Goal: Task Accomplishment & Management: Use online tool/utility

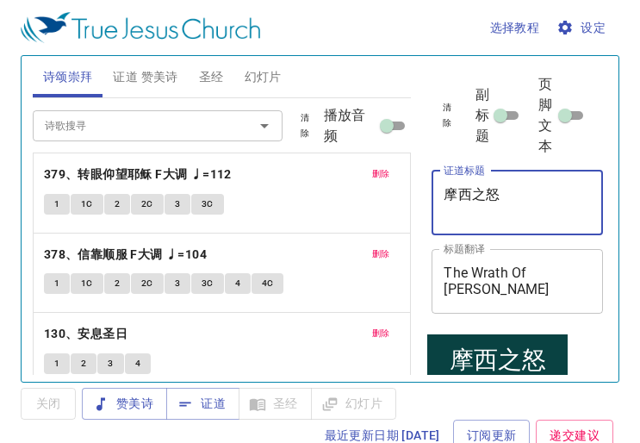
drag, startPoint x: 519, startPoint y: 203, endPoint x: 439, endPoint y: 194, distance: 79.8
click at [439, 194] on div "摩西之怒 x 证道标题" at bounding box center [517, 203] width 171 height 65
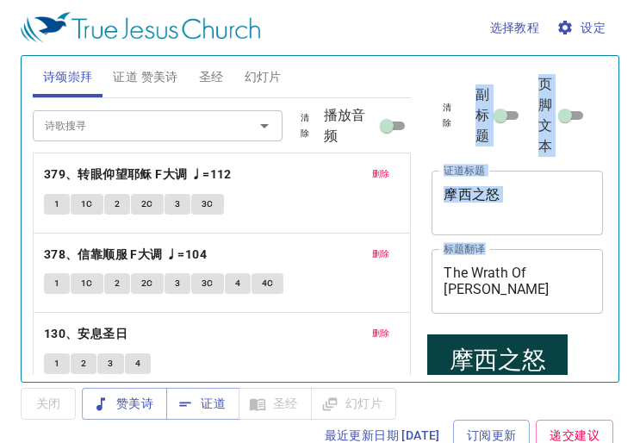
drag, startPoint x: 580, startPoint y: 280, endPoint x: 415, endPoint y: 260, distance: 165.8
click at [415, 260] on div "诗颂崇拜 证道 赞美诗 圣经 幻灯片 诗歌搜寻 诗歌搜寻 清除 播放音频 删除 379、转眼仰望耶稣 F大调 ♩=112 1 1C 2 2C 3 3C 删除 …" at bounding box center [320, 212] width 589 height 326
click at [524, 290] on textarea "The Wrath Of Moses" at bounding box center [517, 281] width 147 height 33
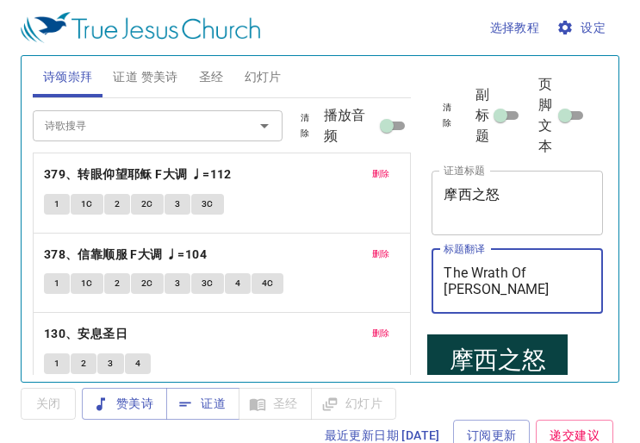
drag, startPoint x: 570, startPoint y: 281, endPoint x: 451, endPoint y: 271, distance: 120.2
click at [451, 271] on textarea "The Wrath Of Moses" at bounding box center [517, 281] width 147 height 33
type textarea "T"
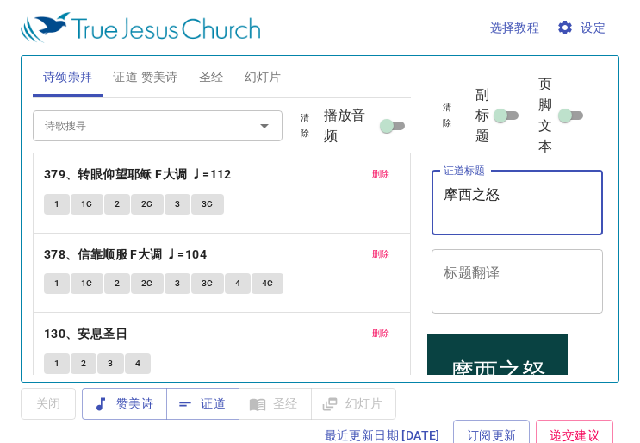
drag, startPoint x: 508, startPoint y: 199, endPoint x: 421, endPoint y: 199, distance: 87.9
click at [421, 199] on div "清除 副标题 页脚文本 证道标题 摩西之怒 x 证道标题 标题翻译 x 标题翻译 副标题 x 副标题 副标题翻译 x 副标题翻译 页脚文本 页脚文本 所有证道…" at bounding box center [516, 212] width 196 height 326
type textarea "z"
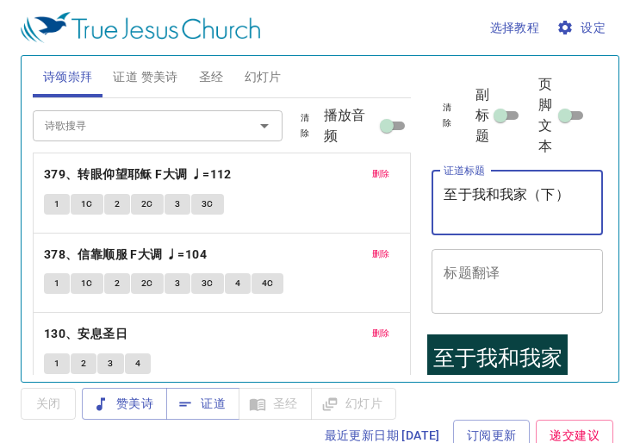
type textarea "至于我和我家（下）"
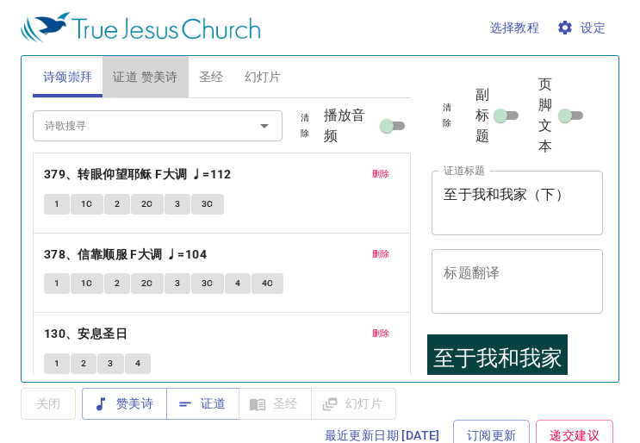
drag, startPoint x: 134, startPoint y: 73, endPoint x: 156, endPoint y: 78, distance: 22.8
click at [134, 73] on span "证道 赞美诗" at bounding box center [145, 77] width 65 height 22
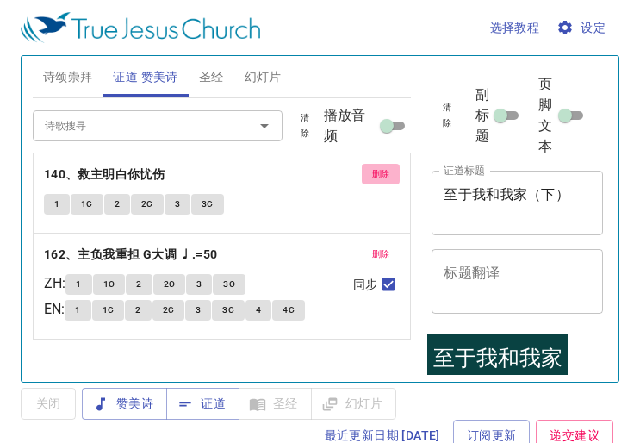
click at [372, 169] on span "删除" at bounding box center [381, 174] width 18 height 16
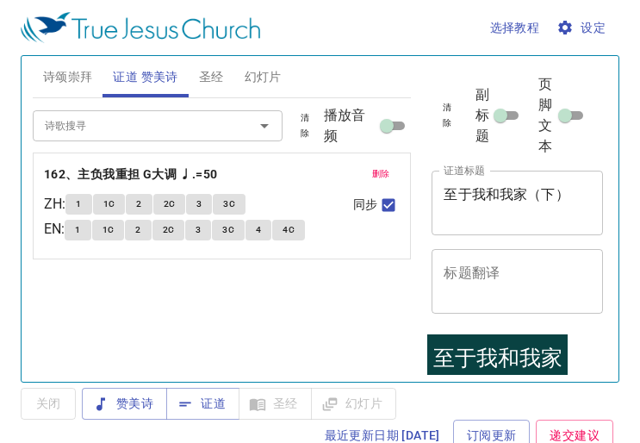
click at [372, 169] on span "删除" at bounding box center [381, 174] width 18 height 16
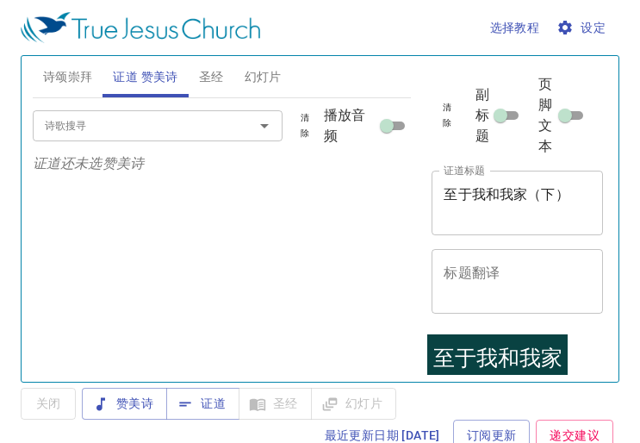
click at [161, 127] on input "诗歌搜寻" at bounding box center [132, 125] width 189 height 20
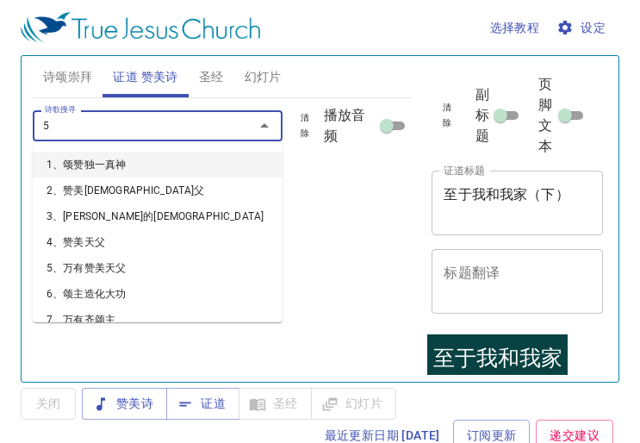
type input "52"
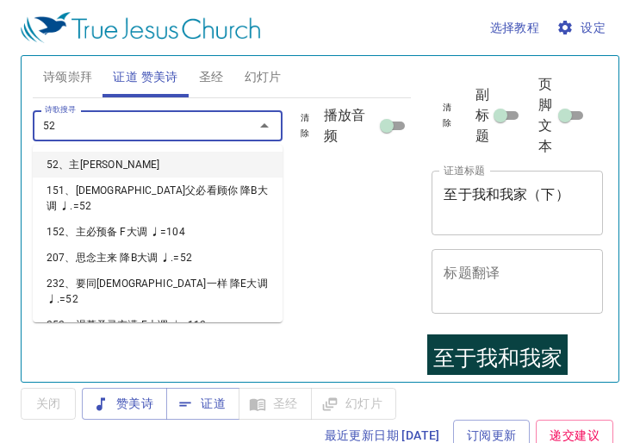
click at [95, 155] on li "52、主[PERSON_NAME]" at bounding box center [158, 165] width 250 height 26
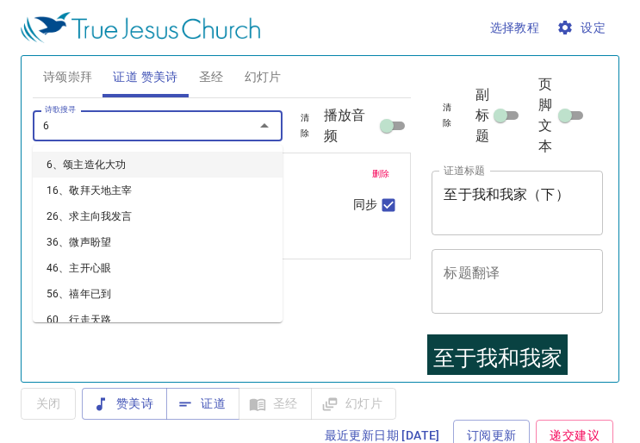
type input "65"
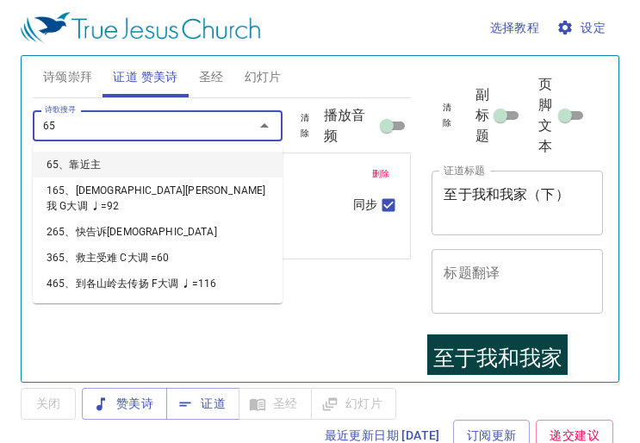
click at [111, 163] on li "65、靠近主" at bounding box center [158, 165] width 250 height 26
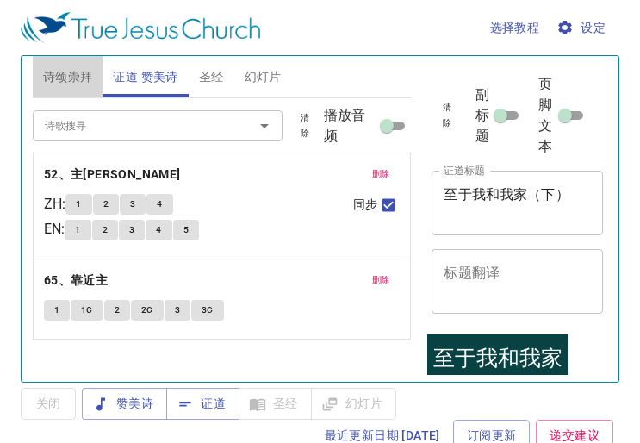
click at [63, 78] on span "诗颂崇拜" at bounding box center [68, 77] width 50 height 22
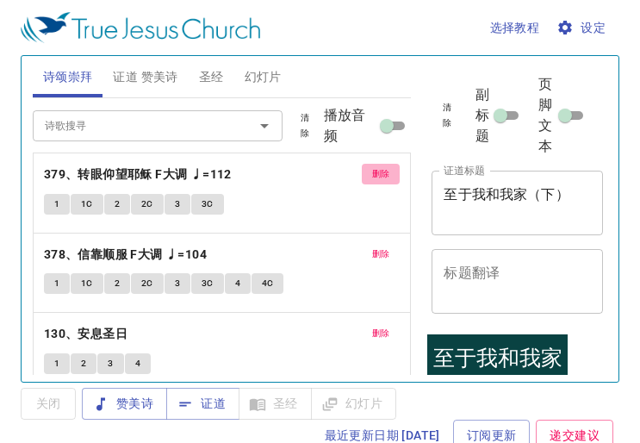
click at [373, 177] on span "删除" at bounding box center [381, 174] width 18 height 16
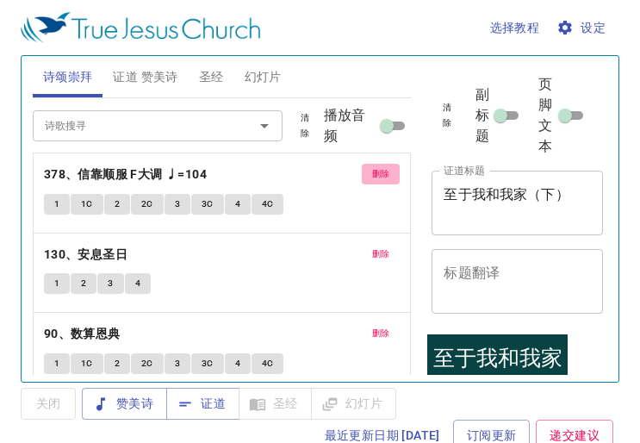
click at [373, 177] on span "删除" at bounding box center [381, 174] width 18 height 16
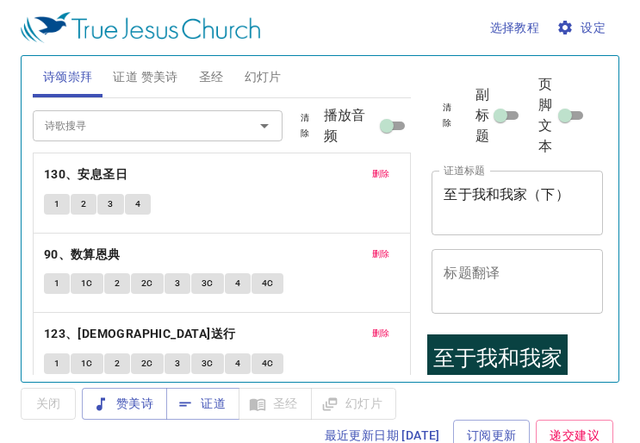
click at [373, 177] on span "删除" at bounding box center [381, 174] width 18 height 16
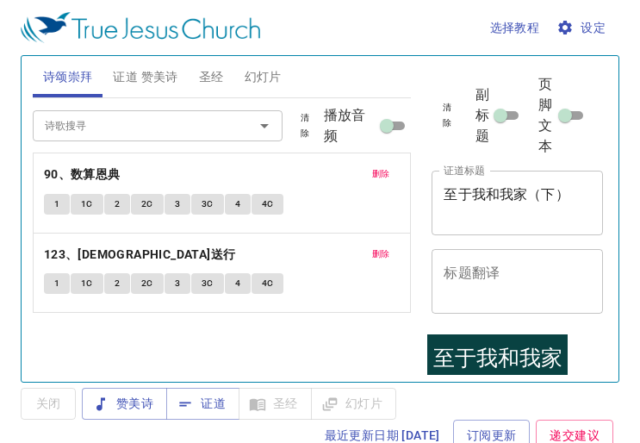
click at [373, 177] on span "删除" at bounding box center [381, 174] width 18 height 16
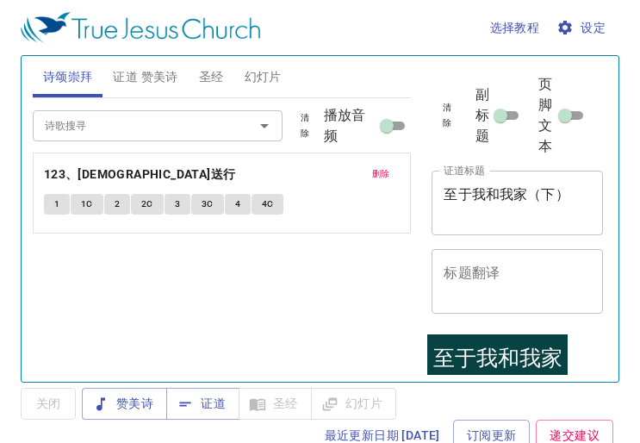
click at [373, 177] on span "删除" at bounding box center [381, 174] width 18 height 16
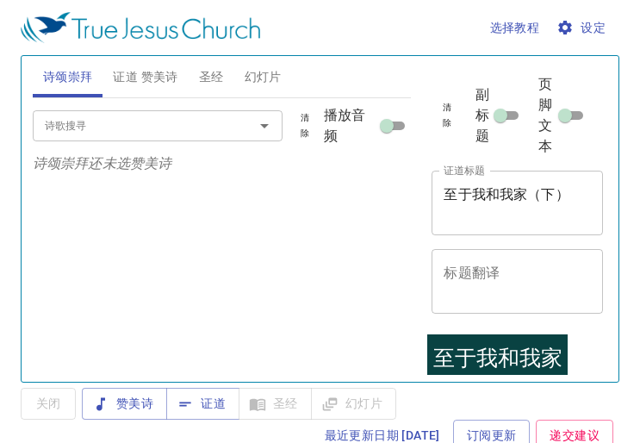
click at [312, 273] on div "诗歌搜寻 诗歌搜寻 清除 播放音频 诗颂崇拜还未选赞美诗" at bounding box center [222, 232] width 379 height 269
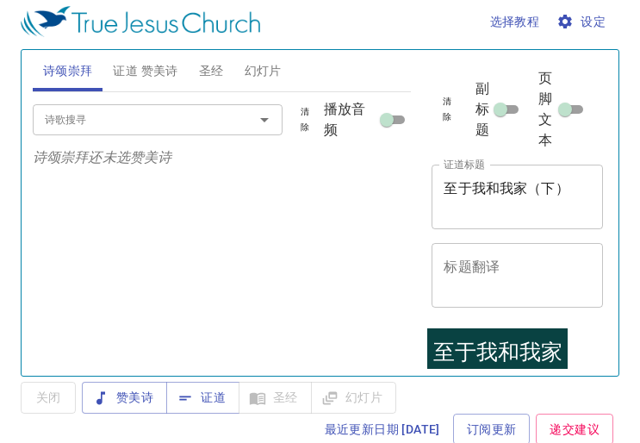
scroll to position [8, 0]
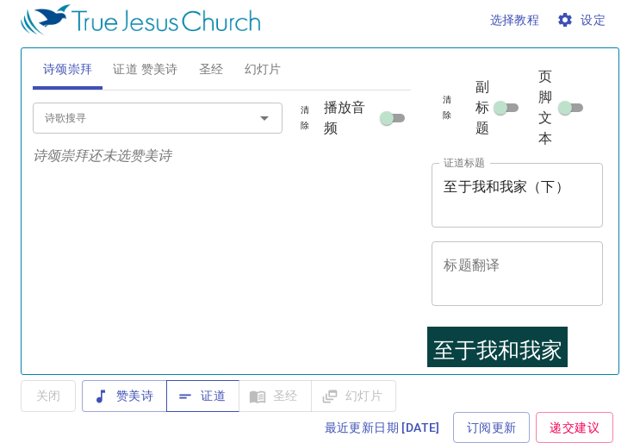
click at [221, 393] on span "证道" at bounding box center [203, 396] width 46 height 22
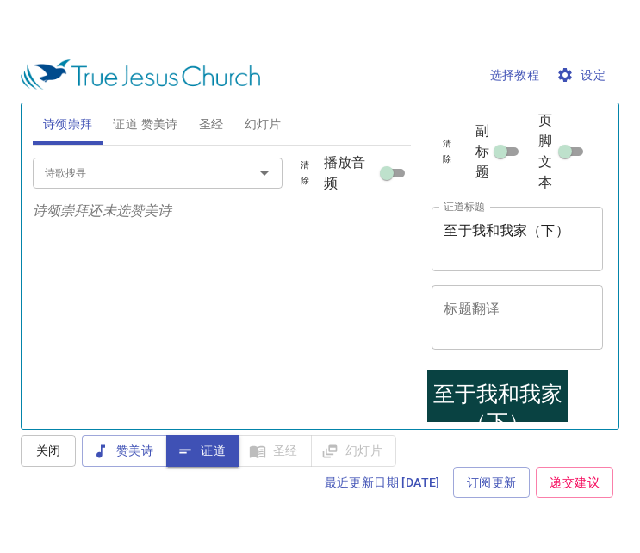
scroll to position [0, 0]
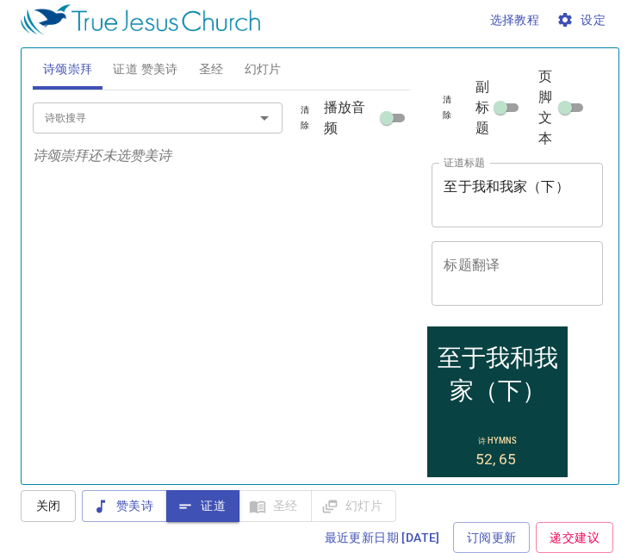
click at [205, 71] on span "圣经" at bounding box center [211, 70] width 25 height 22
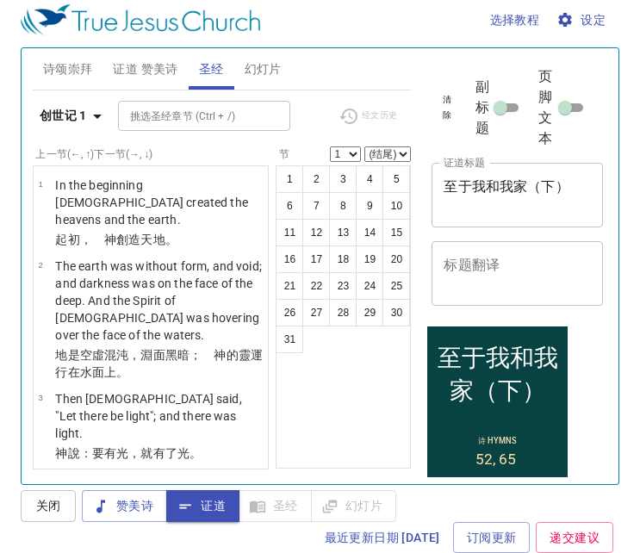
drag, startPoint x: 142, startPoint y: 71, endPoint x: 132, endPoint y: 68, distance: 10.7
click at [140, 71] on span "证道 赞美诗" at bounding box center [145, 70] width 65 height 22
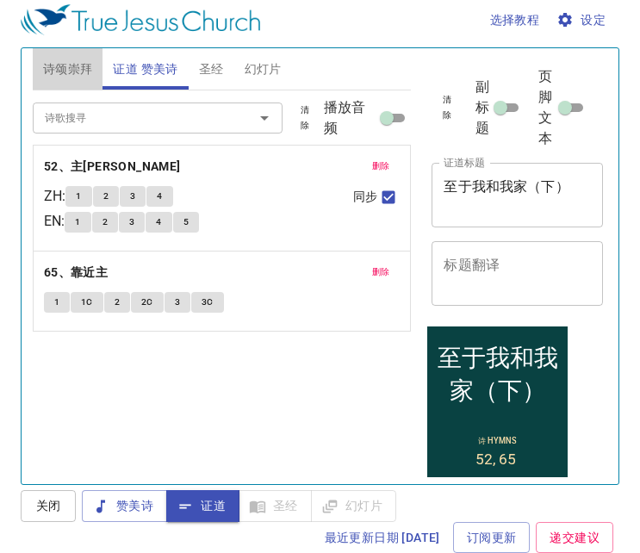
click at [67, 62] on span "诗颂崇拜" at bounding box center [68, 70] width 50 height 22
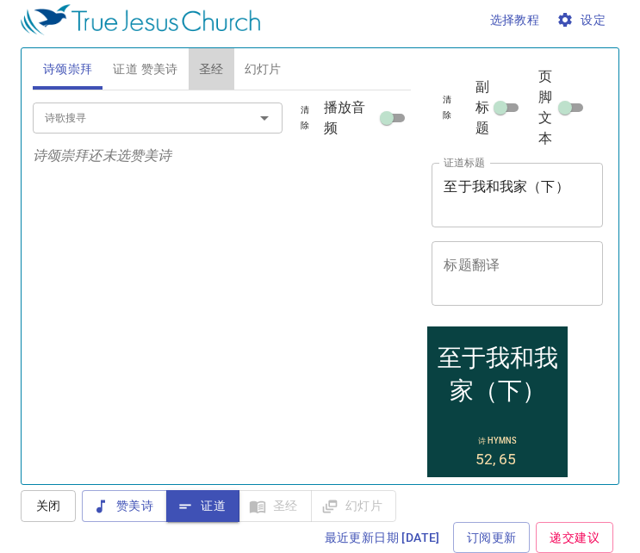
click at [220, 71] on span "圣经" at bounding box center [211, 70] width 25 height 22
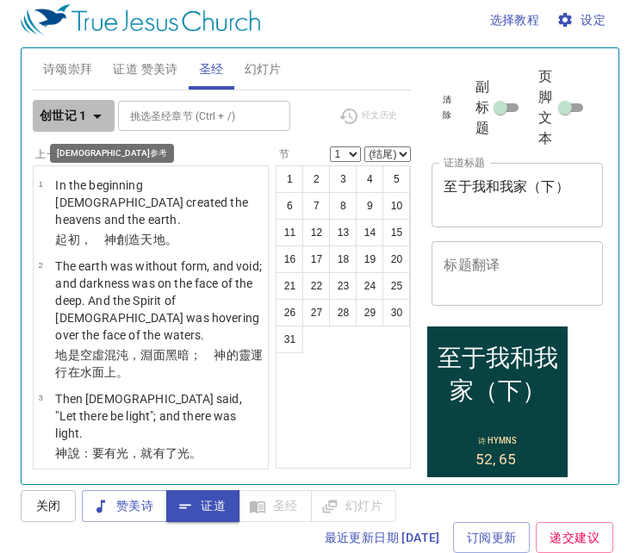
click at [56, 119] on b "创世记 1" at bounding box center [63, 116] width 47 height 22
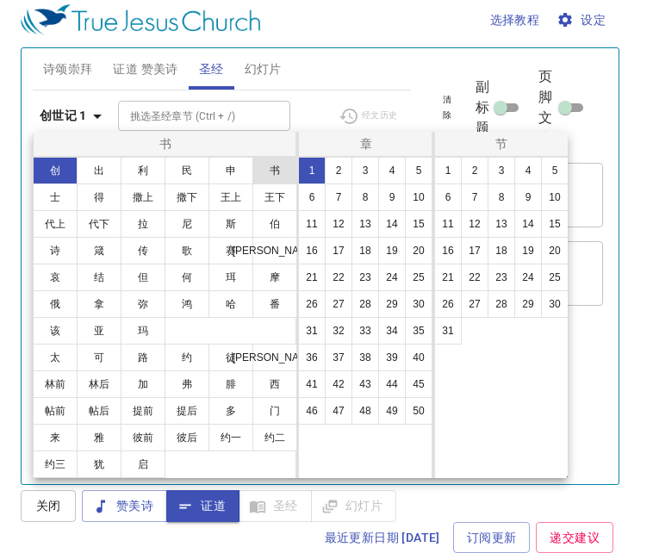
click at [264, 168] on button "书" at bounding box center [274, 171] width 45 height 28
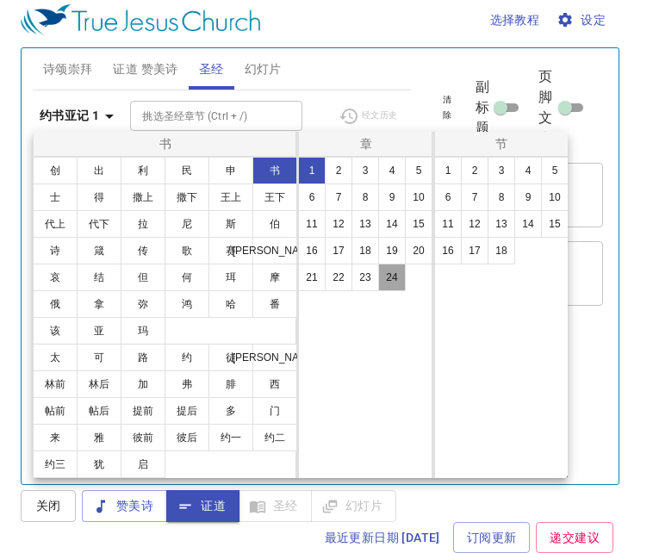
click at [393, 281] on button "24" at bounding box center [392, 278] width 28 height 28
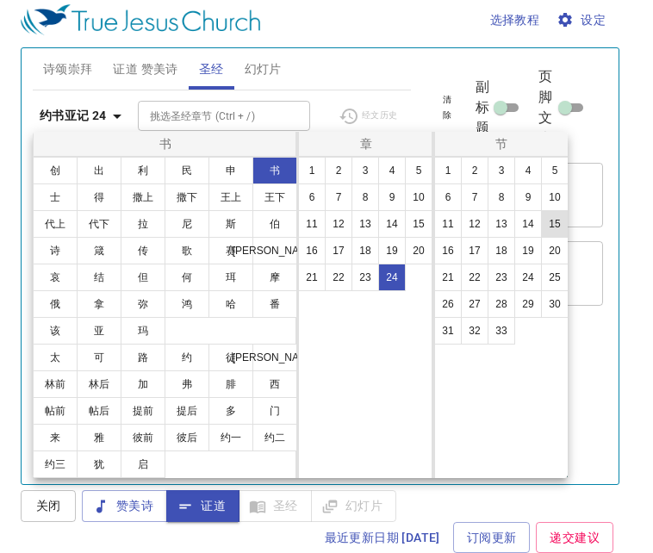
click at [546, 225] on button "15" at bounding box center [555, 224] width 28 height 28
select select "15"
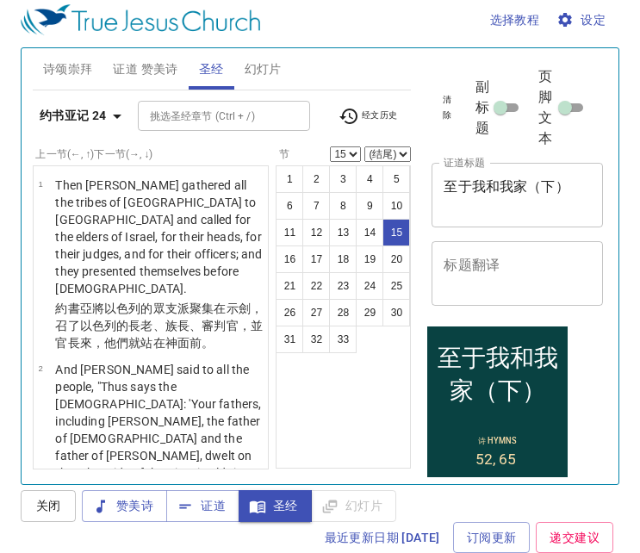
scroll to position [2393, 0]
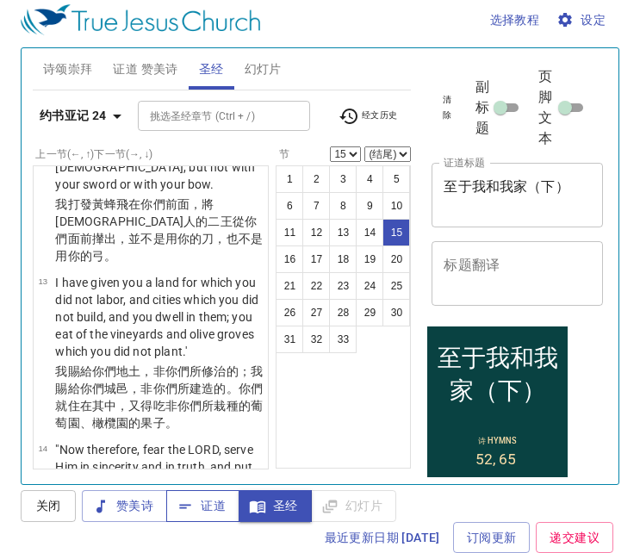
click at [204, 442] on span "证道" at bounding box center [203, 506] width 46 height 22
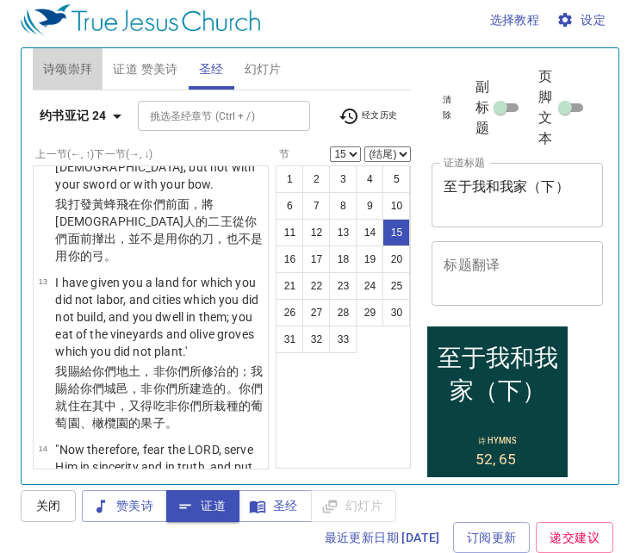
click at [88, 67] on span "诗颂崇拜" at bounding box center [68, 70] width 50 height 22
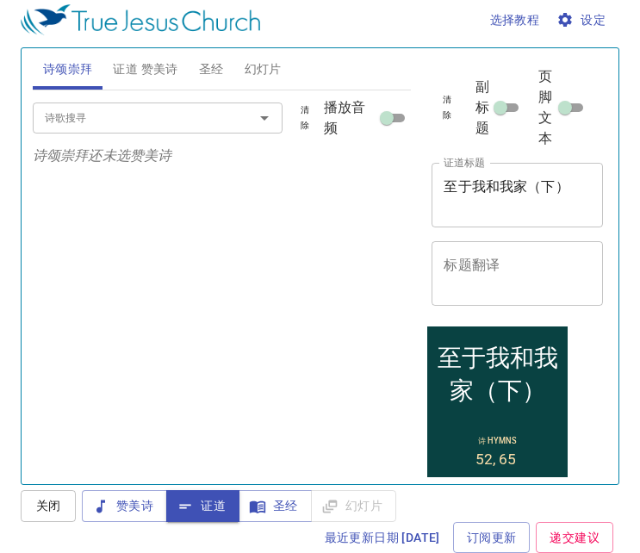
click at [136, 56] on button "证道 赞美诗" at bounding box center [145, 68] width 85 height 41
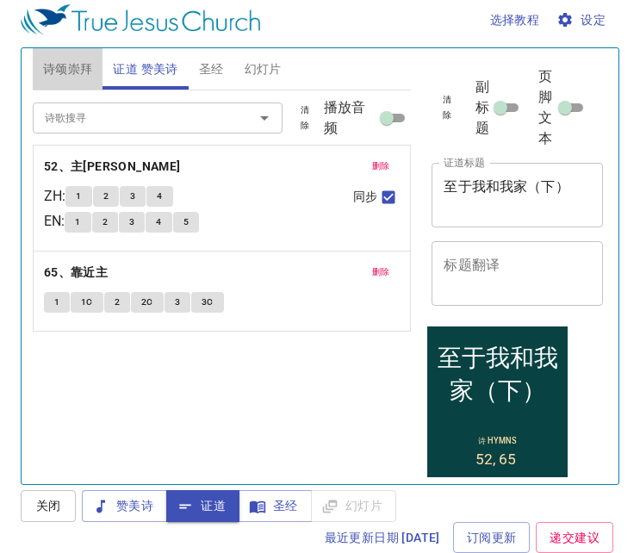
click at [45, 64] on span "诗颂崇拜" at bounding box center [68, 70] width 50 height 22
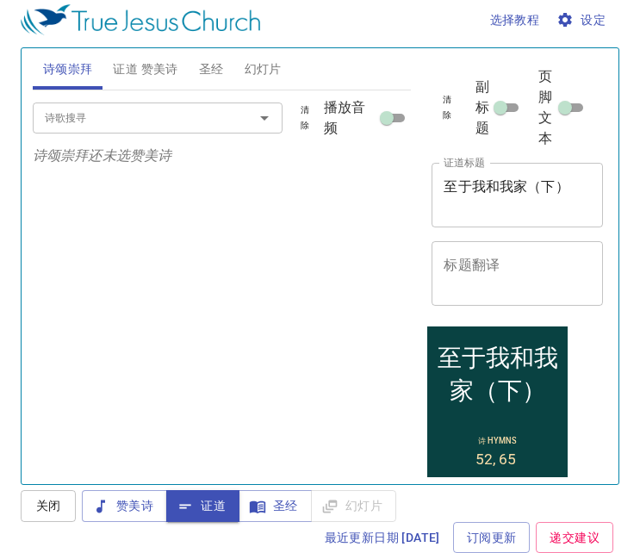
click at [81, 118] on input "诗歌搜寻" at bounding box center [132, 118] width 189 height 20
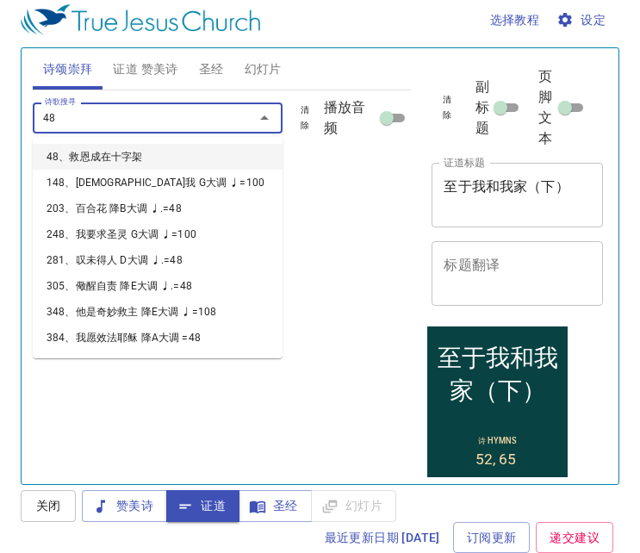
type input "485"
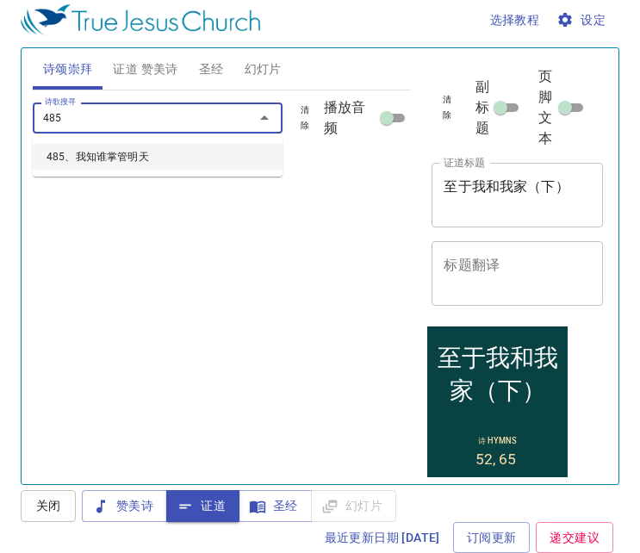
click at [134, 158] on li "485、我知谁掌管明天" at bounding box center [158, 157] width 250 height 26
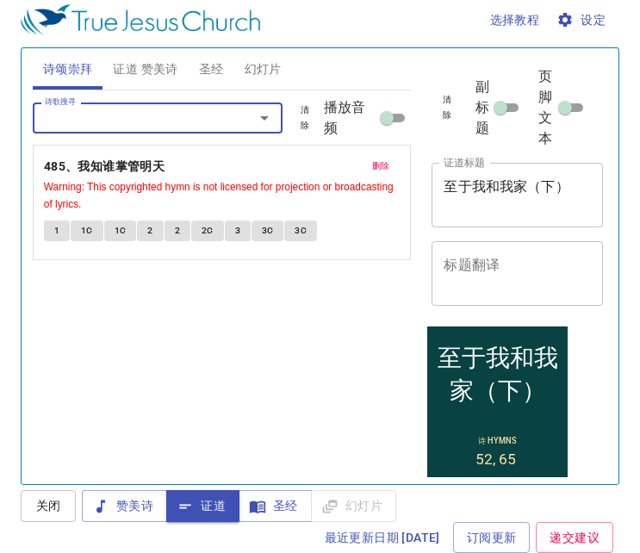
click at [133, 116] on input "诗歌搜寻" at bounding box center [132, 118] width 189 height 20
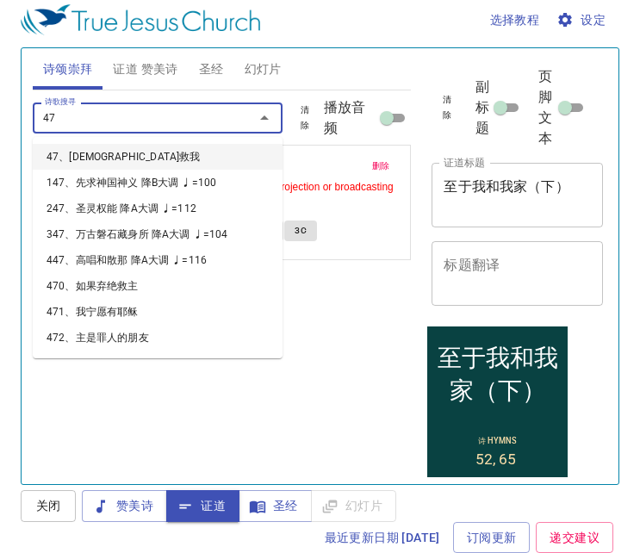
type input "479"
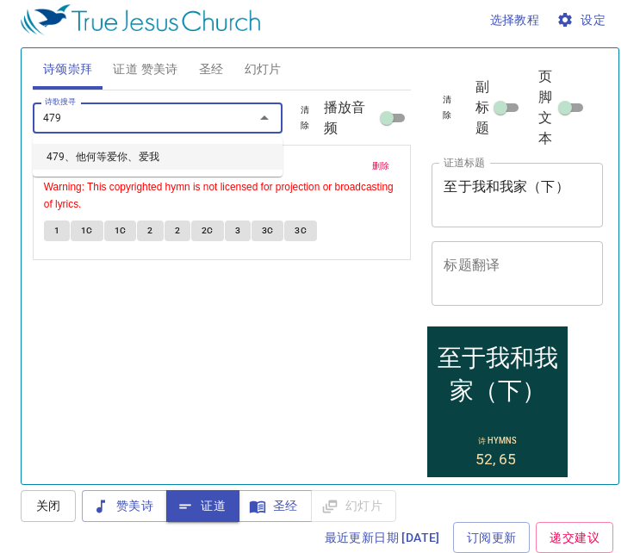
click at [131, 161] on li "479、他何等爱你、爱我" at bounding box center [158, 157] width 250 height 26
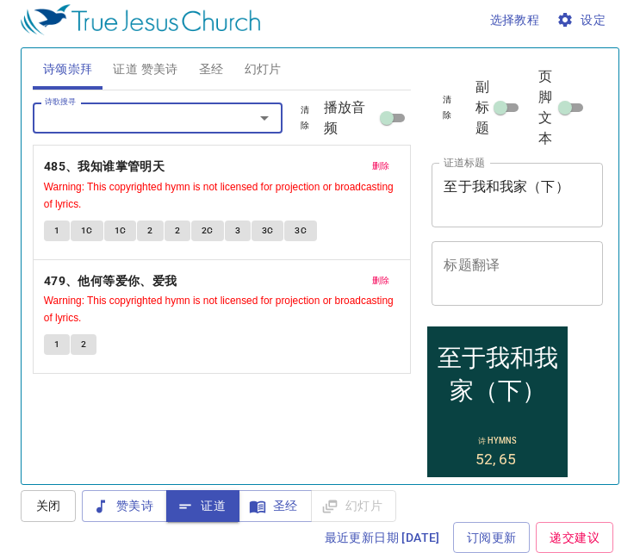
click at [143, 125] on input "诗歌搜寻" at bounding box center [132, 118] width 189 height 20
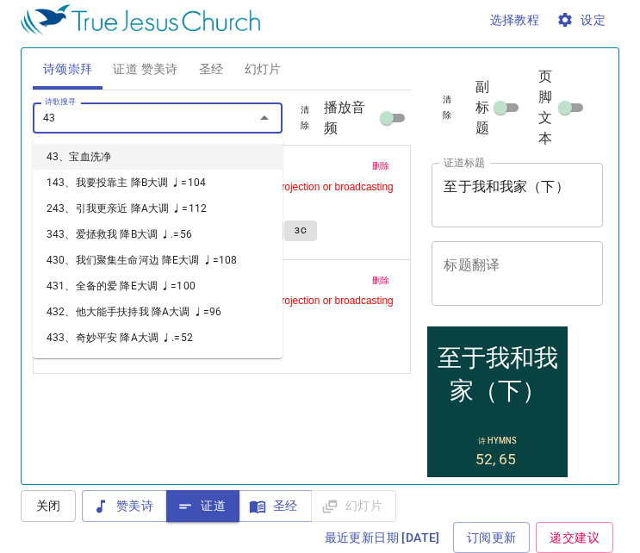
type input "434"
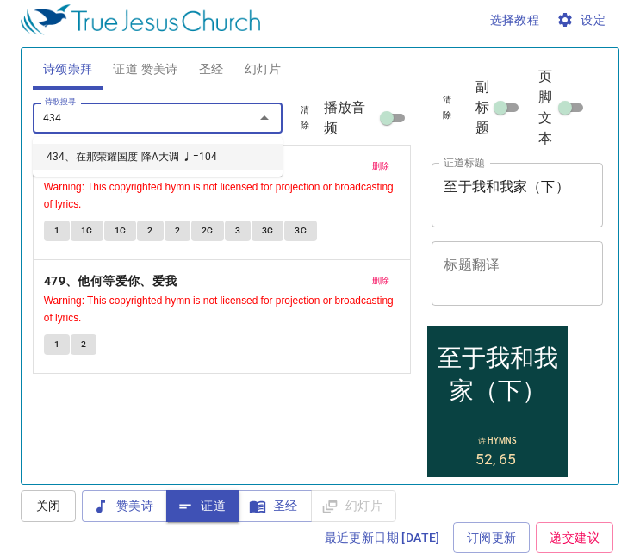
click at [134, 153] on li "434、在那荣耀国度 降A大调 ♩=104" at bounding box center [158, 157] width 250 height 26
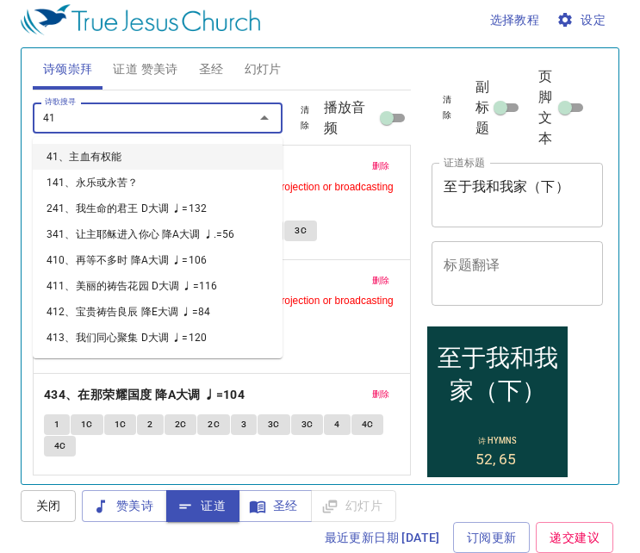
type input "415"
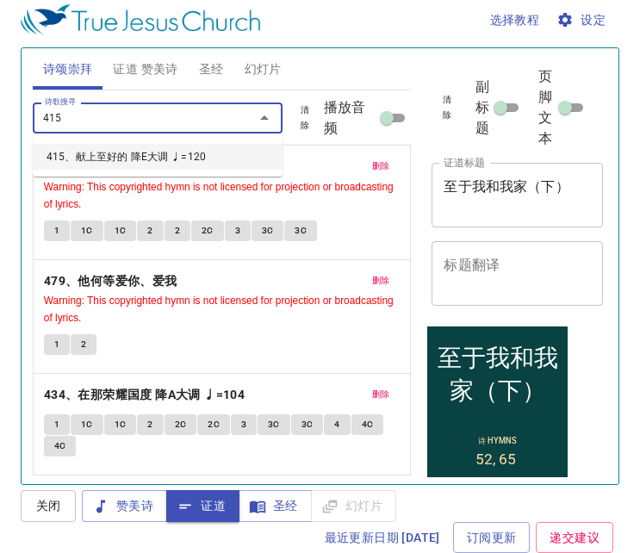
click at [130, 149] on li "415、献上至好的 降E大调 ♩=120" at bounding box center [158, 157] width 250 height 26
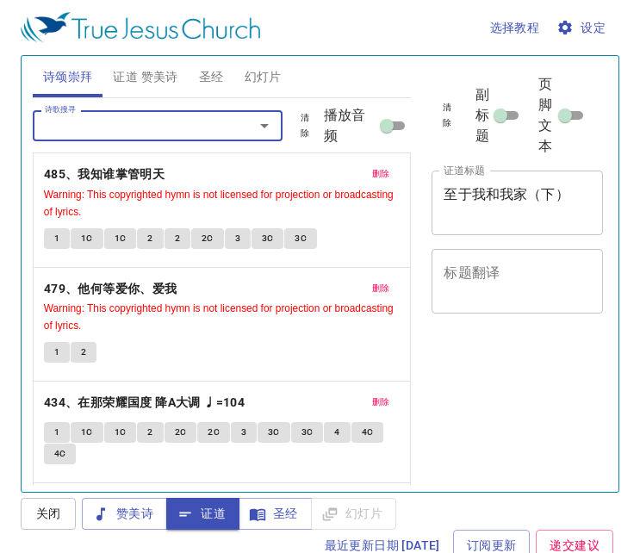
scroll to position [8, 0]
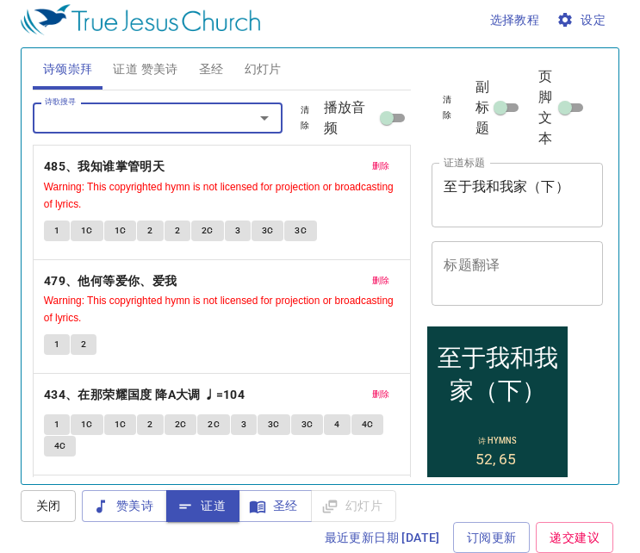
click at [116, 156] on b "485、我知谁掌管明天" at bounding box center [104, 167] width 121 height 22
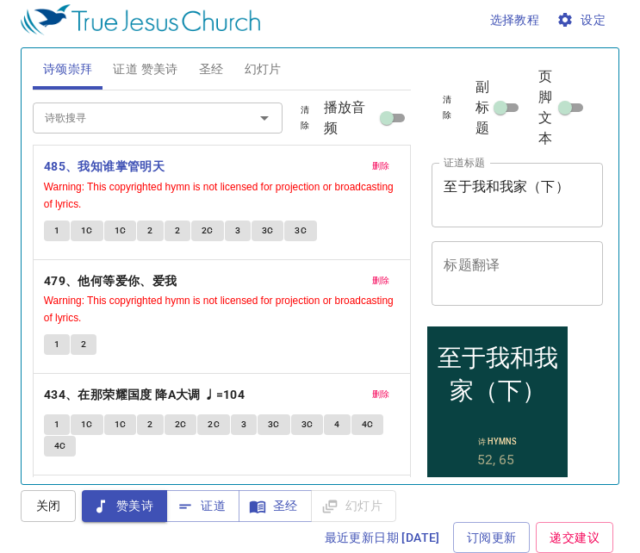
scroll to position [0, 0]
click at [118, 59] on span "证道 赞美诗" at bounding box center [145, 70] width 65 height 22
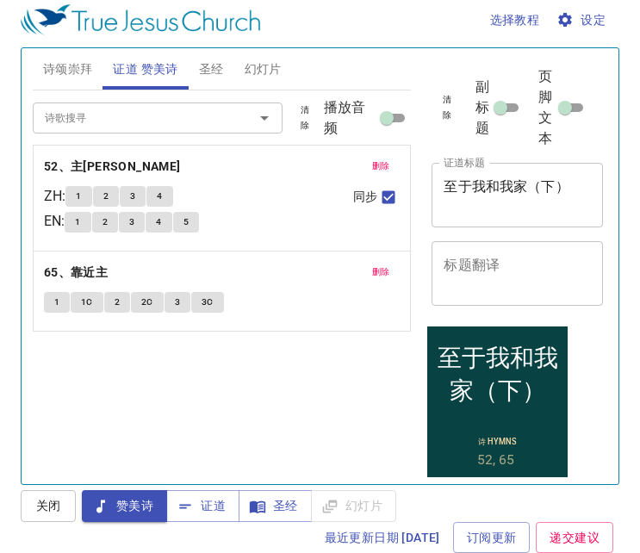
click at [70, 70] on span "诗颂崇拜" at bounding box center [68, 70] width 50 height 22
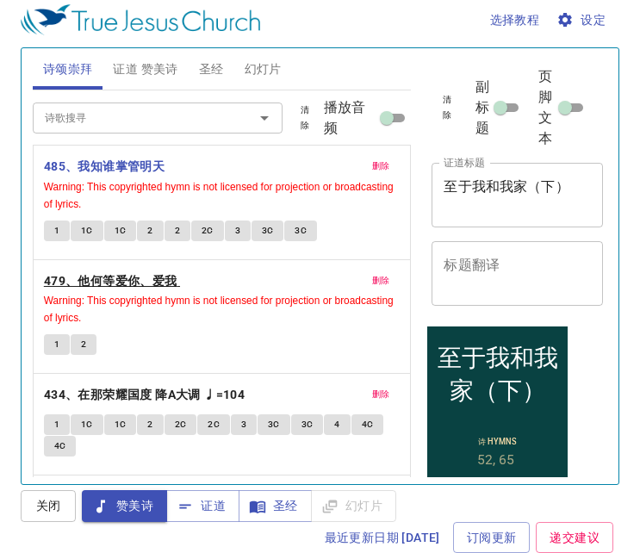
click at [65, 286] on b "479、他何等爱你、爱我" at bounding box center [111, 282] width 134 height 22
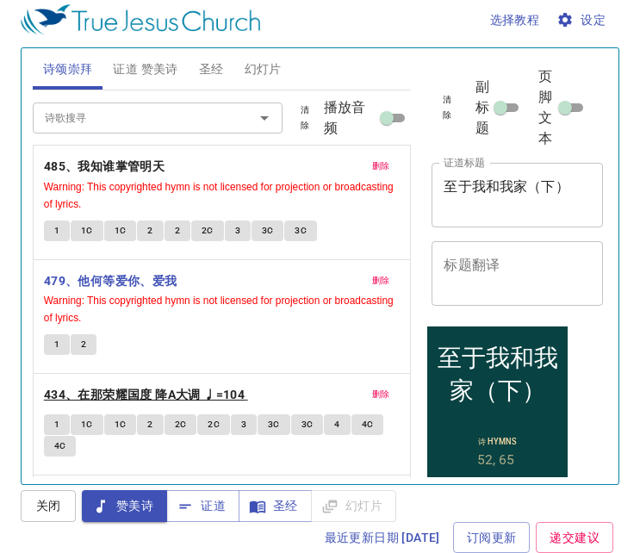
click at [169, 386] on b "434、在那荣耀国度 降A大调 ♩=104" at bounding box center [144, 395] width 201 height 22
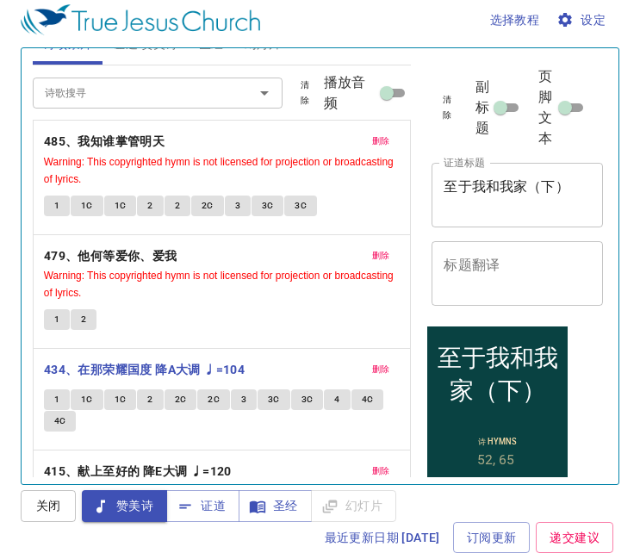
scroll to position [0, 0]
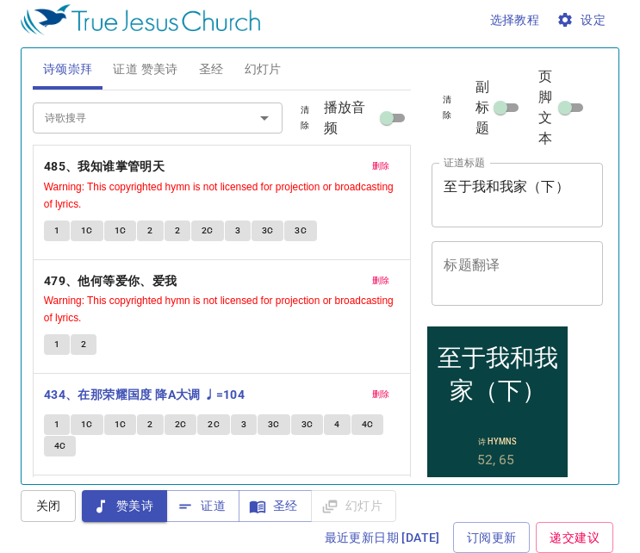
click at [169, 62] on span "证道 赞美诗" at bounding box center [145, 70] width 65 height 22
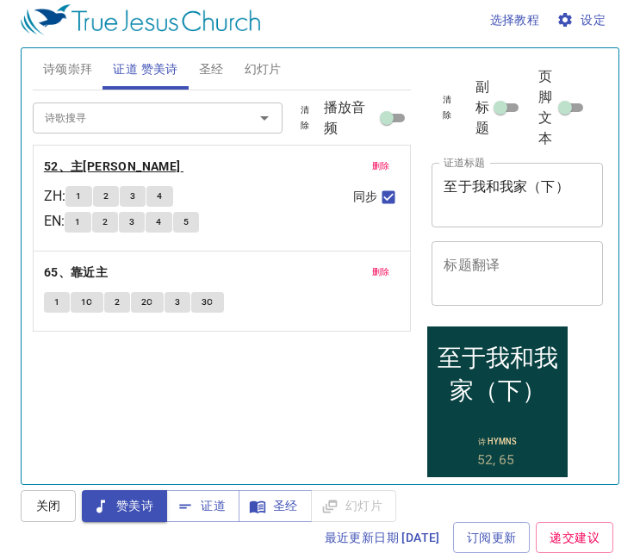
click at [95, 166] on b "52、主[PERSON_NAME]" at bounding box center [112, 167] width 137 height 22
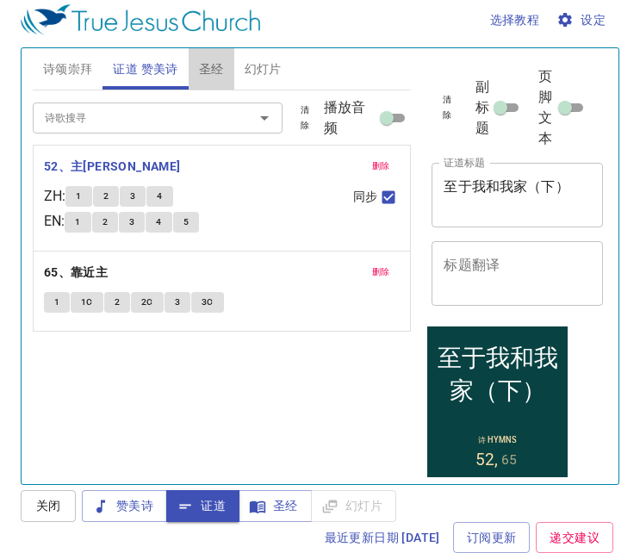
click at [206, 63] on span "圣经" at bounding box center [211, 70] width 25 height 22
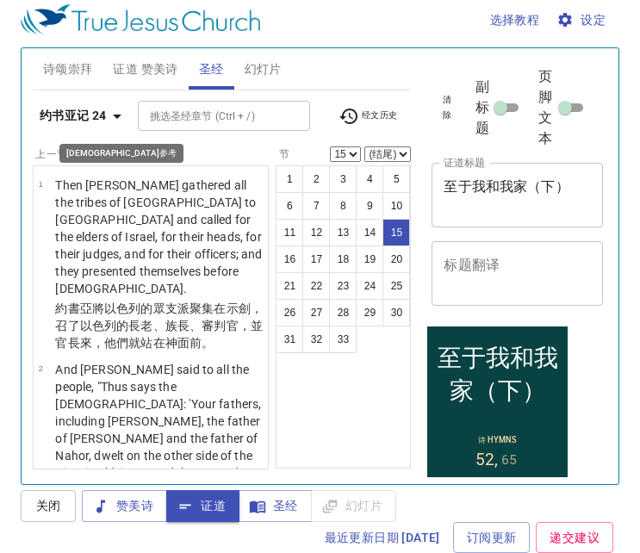
click at [104, 109] on b "约书亚记 24" at bounding box center [73, 116] width 67 height 22
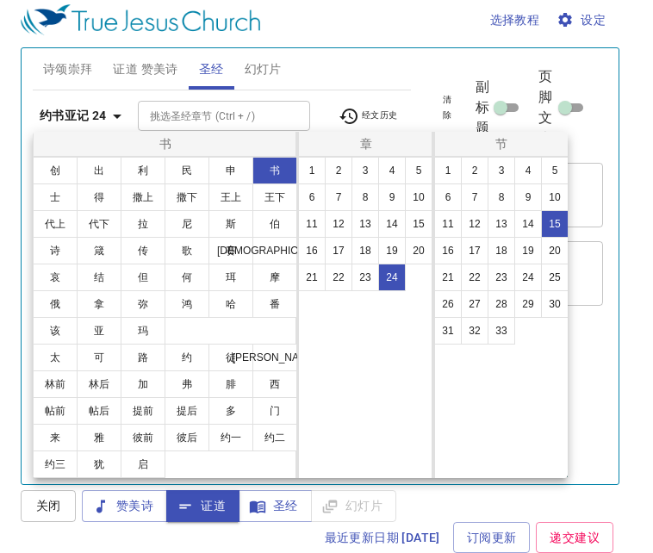
click at [564, 222] on button "15" at bounding box center [555, 224] width 28 height 28
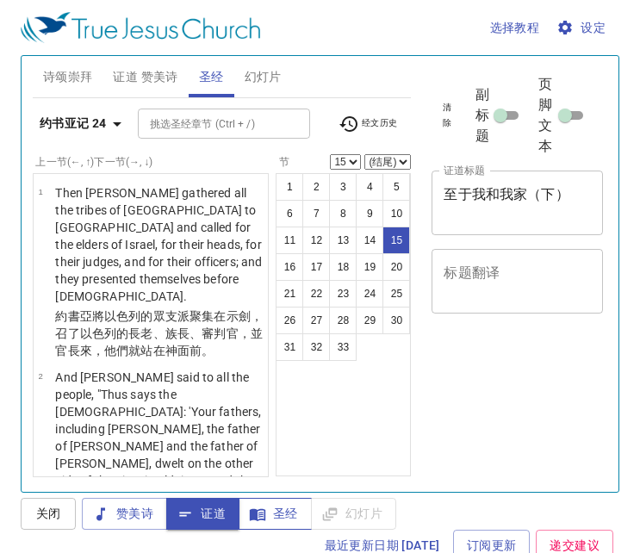
scroll to position [8, 0]
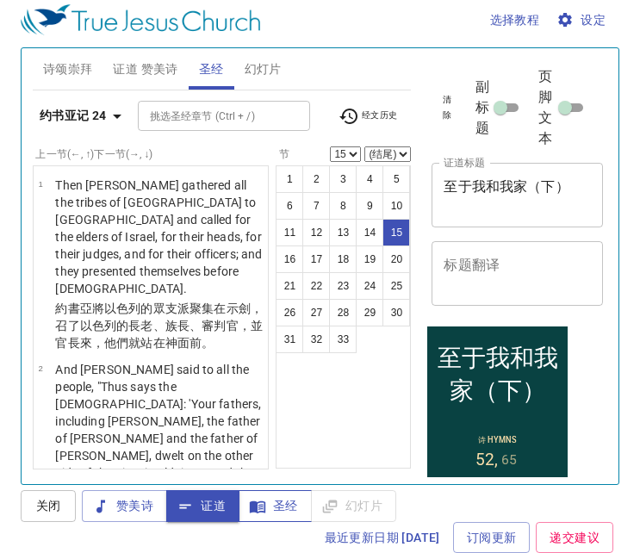
click at [271, 501] on span "圣经" at bounding box center [275, 506] width 46 height 22
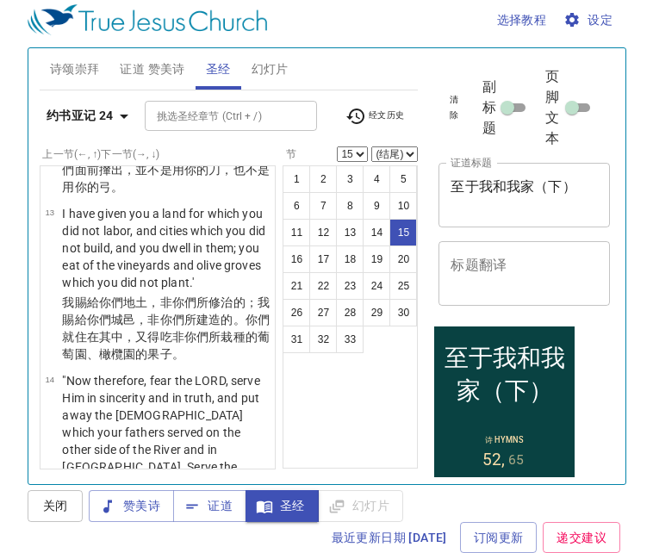
scroll to position [0, 0]
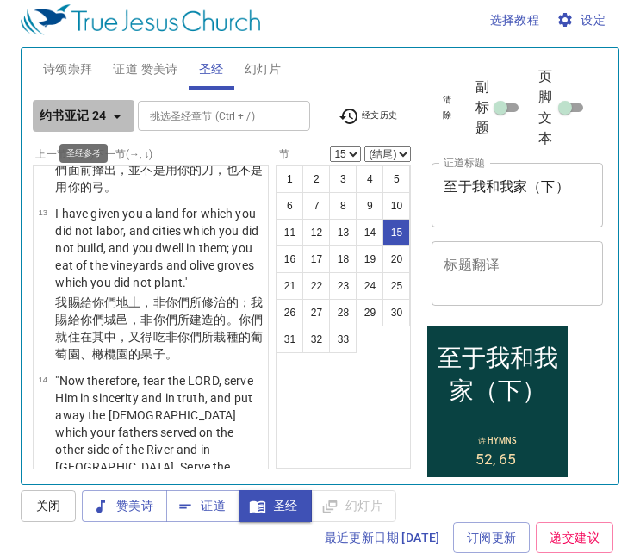
click at [96, 117] on b "约书亚记 24" at bounding box center [73, 116] width 67 height 22
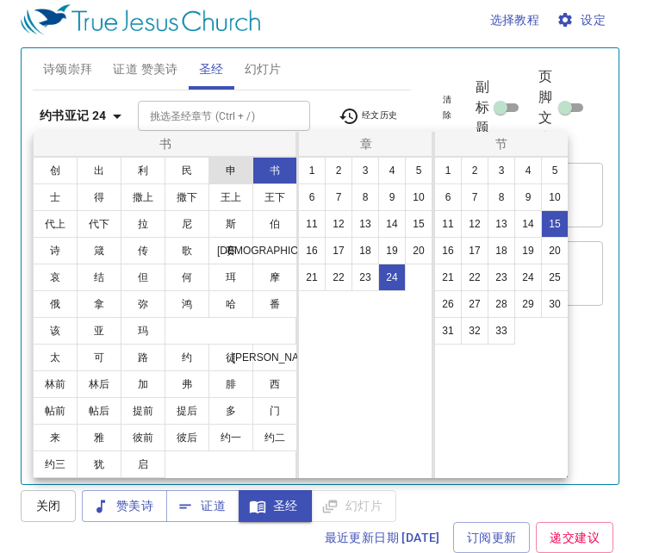
click at [227, 161] on button "申" at bounding box center [231, 171] width 45 height 28
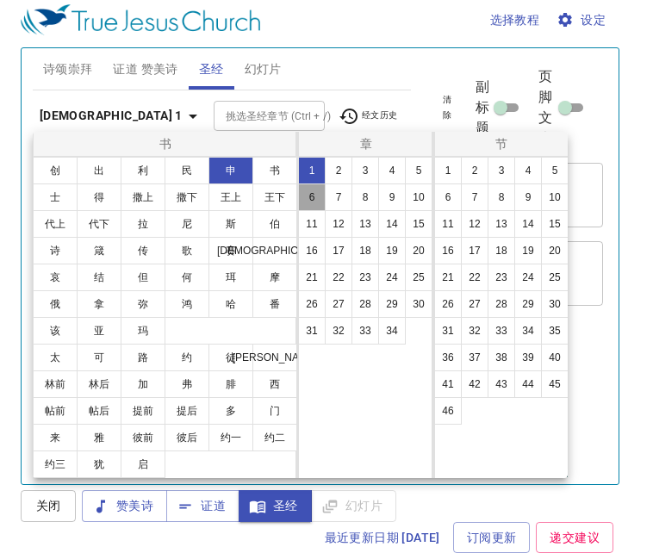
click at [320, 189] on button "6" at bounding box center [312, 198] width 28 height 28
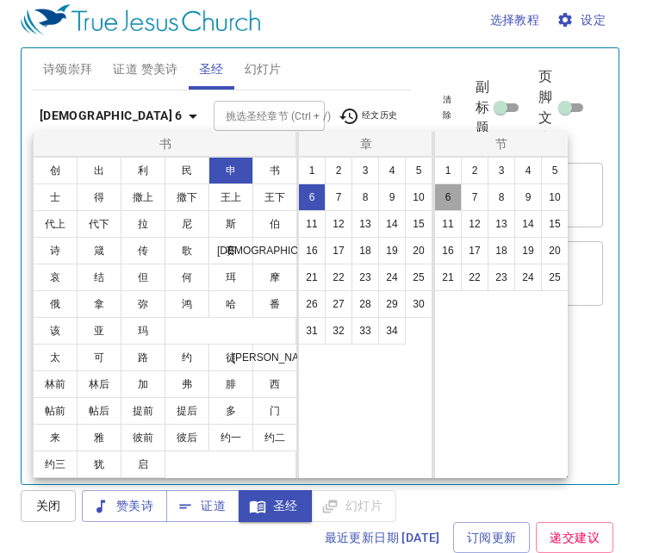
click at [451, 200] on button "6" at bounding box center [448, 198] width 28 height 28
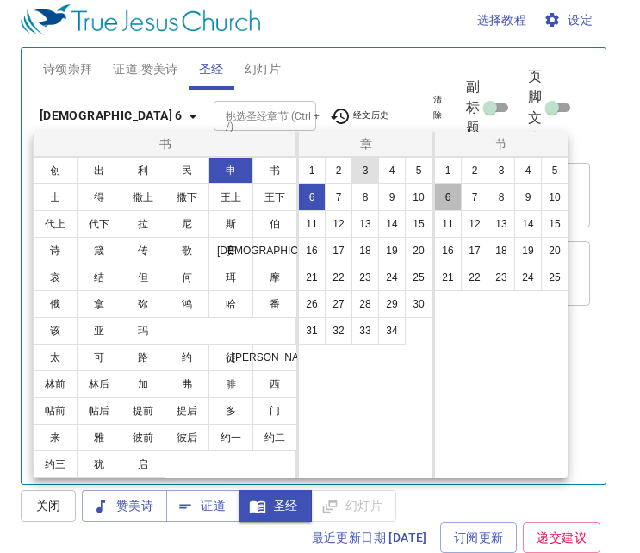
select select "6"
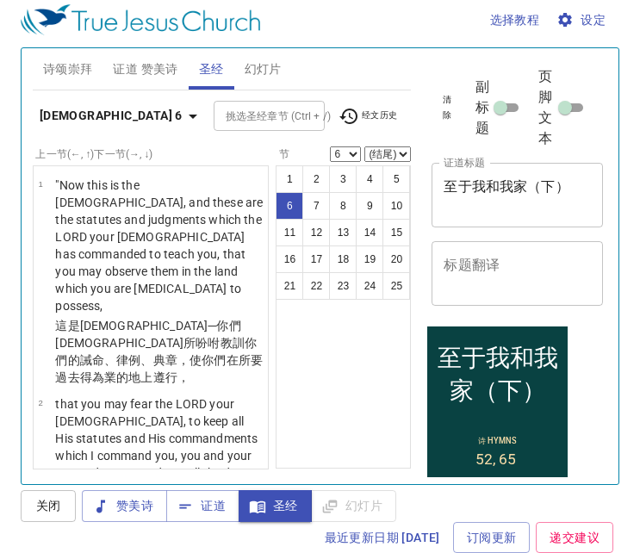
scroll to position [646, 0]
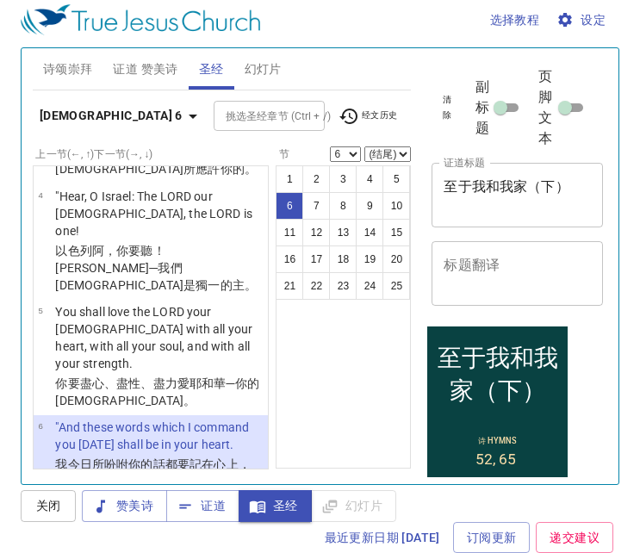
click at [393, 147] on select "(结尾) 7 8 9 10 11 12 13 14 15 16 17 18 19 20 21 22 23 24 25" at bounding box center [388, 154] width 47 height 16
select select "7"
click at [365, 146] on select "(结尾) 7 8 9 10 11 12 13 14 15 16 17 18 19 20 21 22 23 24 25" at bounding box center [388, 154] width 47 height 16
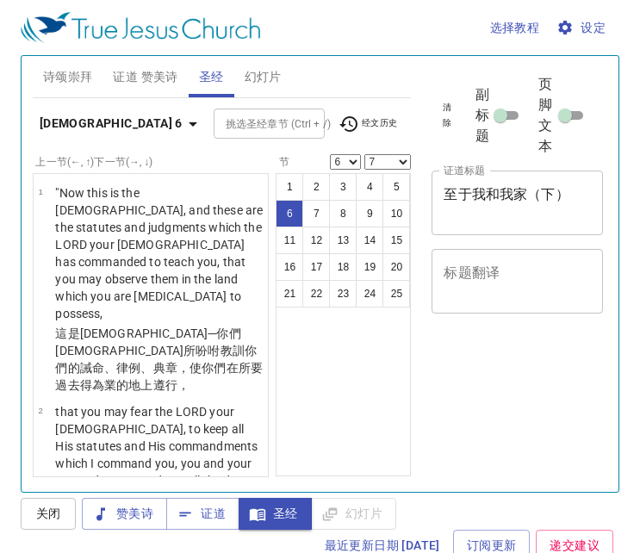
select select "6"
select select "7"
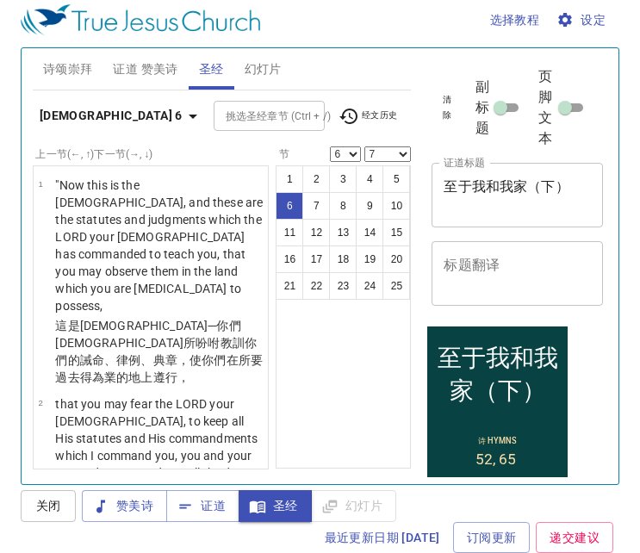
scroll to position [646, 0]
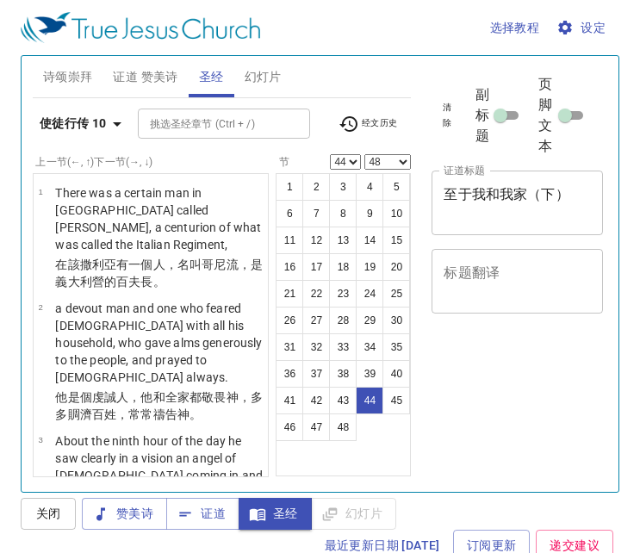
select select "44"
select select "48"
